Goal: Find contact information: Find contact information

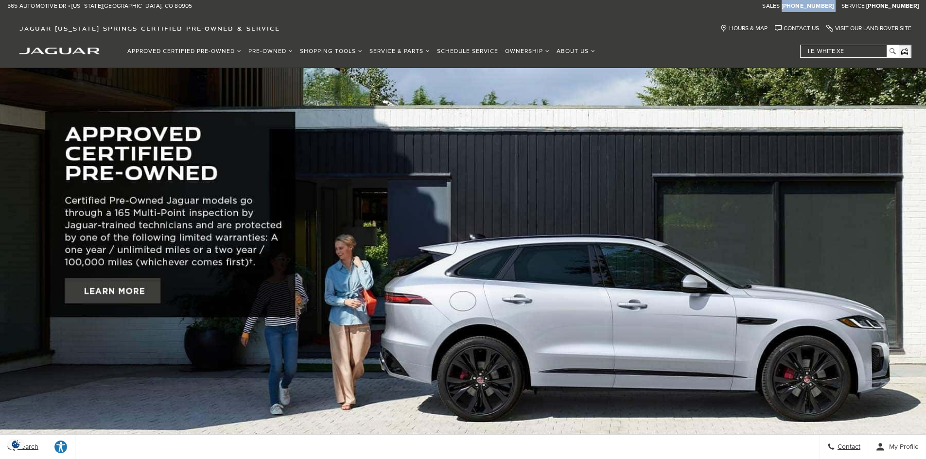
drag, startPoint x: 848, startPoint y: 6, endPoint x: 805, endPoint y: 6, distance: 42.8
click at [805, 6] on span "Sales : Call sales Phone Number (719) 302-1000" at bounding box center [798, 5] width 79 height 7
copy span "[PHONE_NUMBER]"
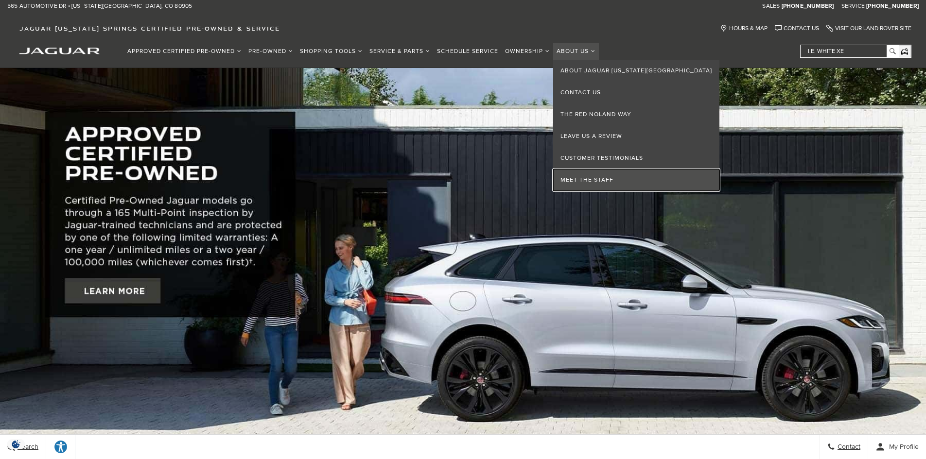
click at [595, 178] on link "Meet the Staff" at bounding box center [636, 180] width 166 height 22
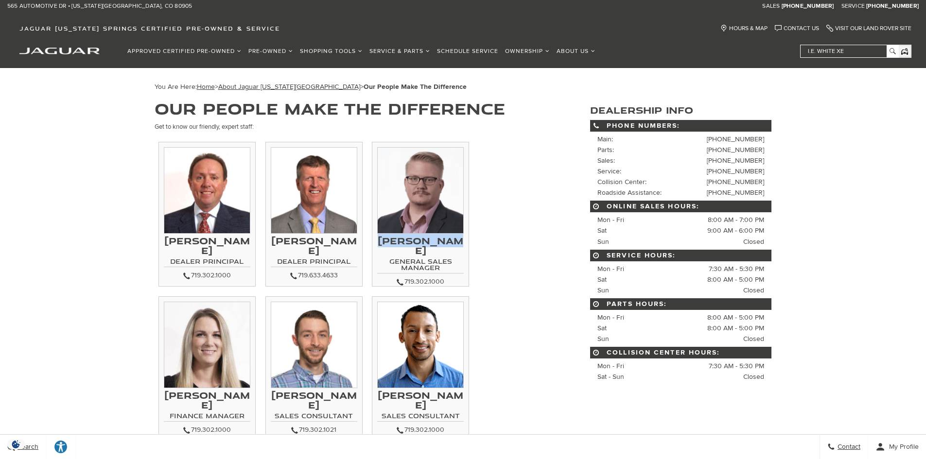
drag, startPoint x: 461, startPoint y: 240, endPoint x: 382, endPoint y: 245, distance: 79.9
click at [382, 245] on h3 "[PERSON_NAME]" at bounding box center [420, 245] width 87 height 19
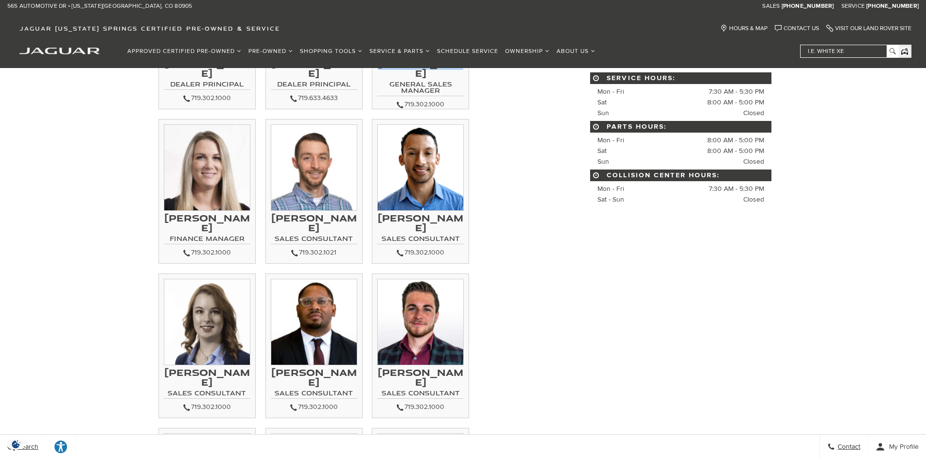
scroll to position [194, 0]
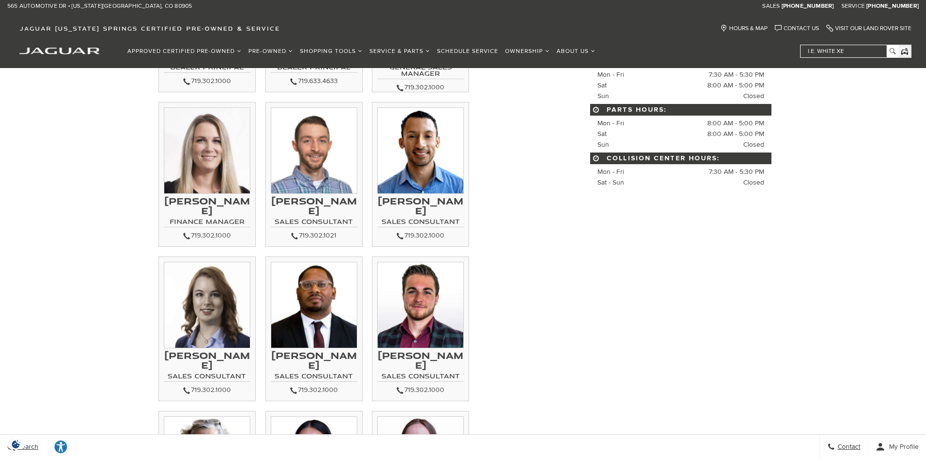
click at [501, 318] on ul "[PERSON_NAME] Dealer Principal 719.302.1000 [PERSON_NAME] Dealer Principal" at bounding box center [358, 336] width 407 height 786
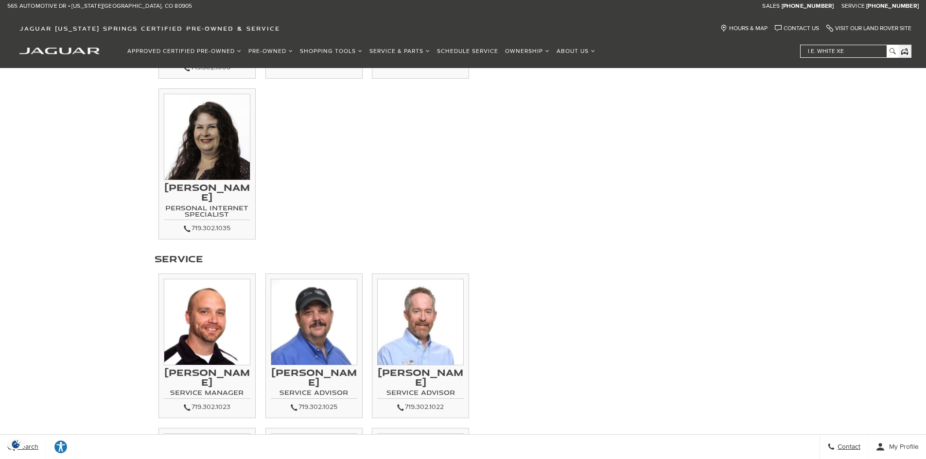
scroll to position [729, 0]
